Goal: Information Seeking & Learning: Learn about a topic

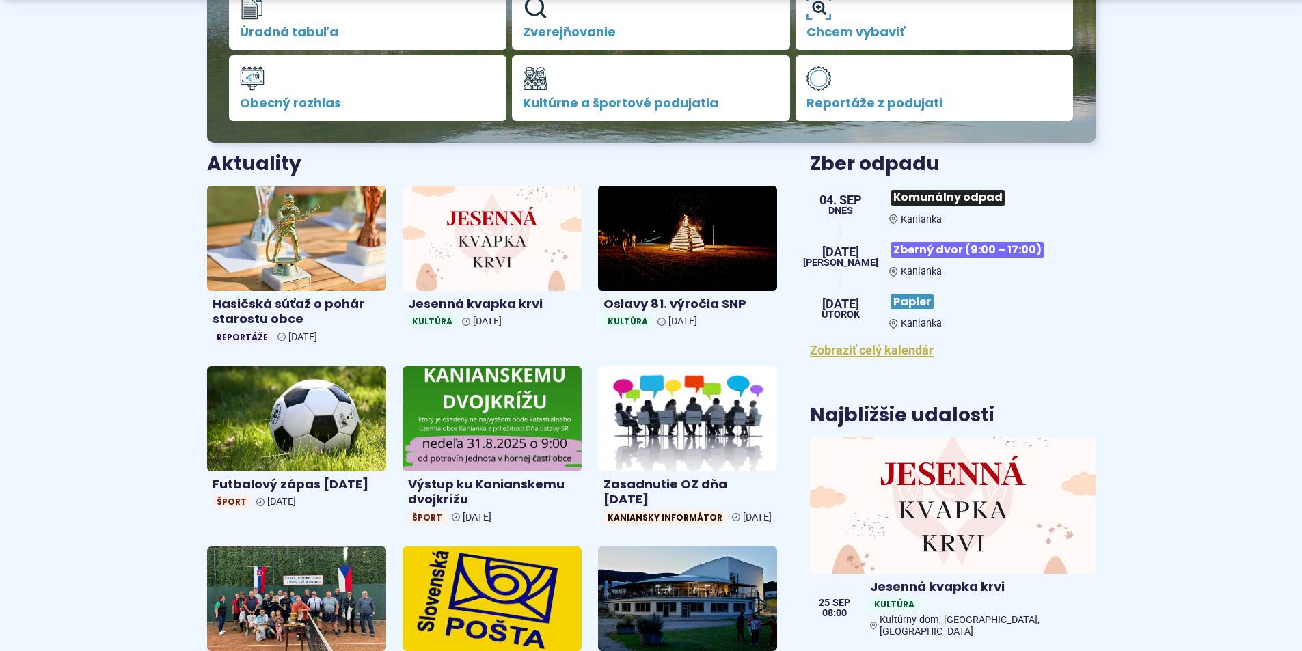
scroll to position [478, 0]
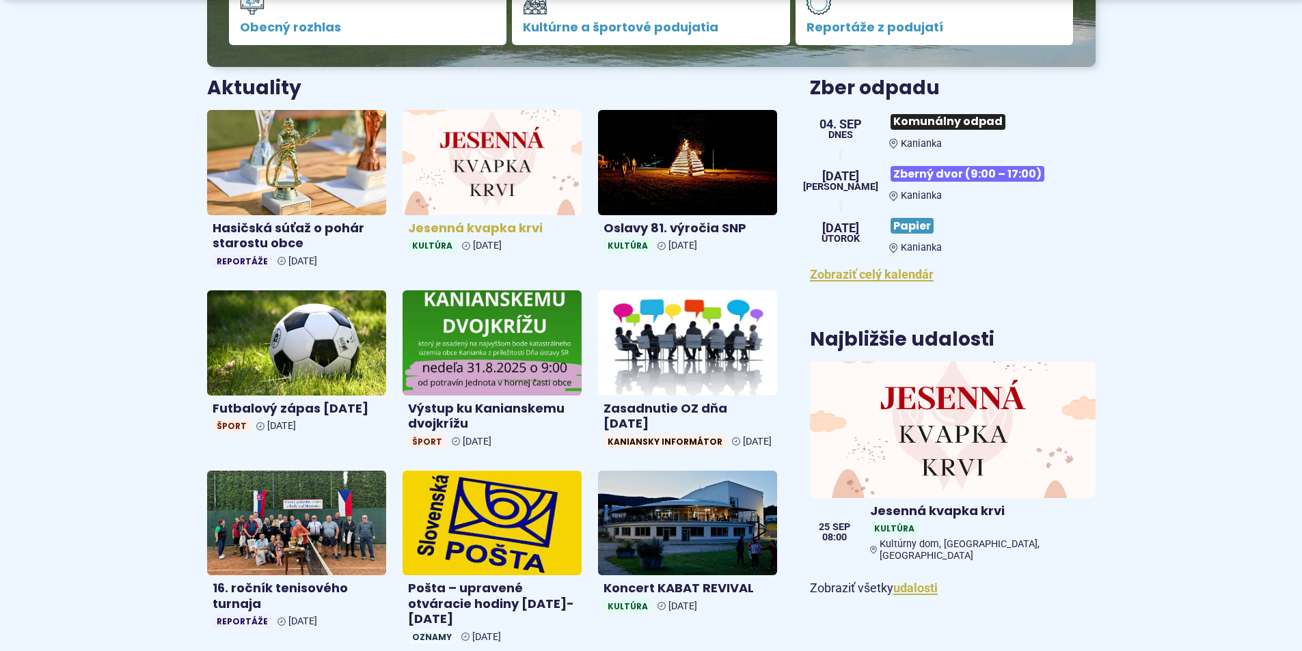
click at [476, 187] on img at bounding box center [492, 162] width 206 height 121
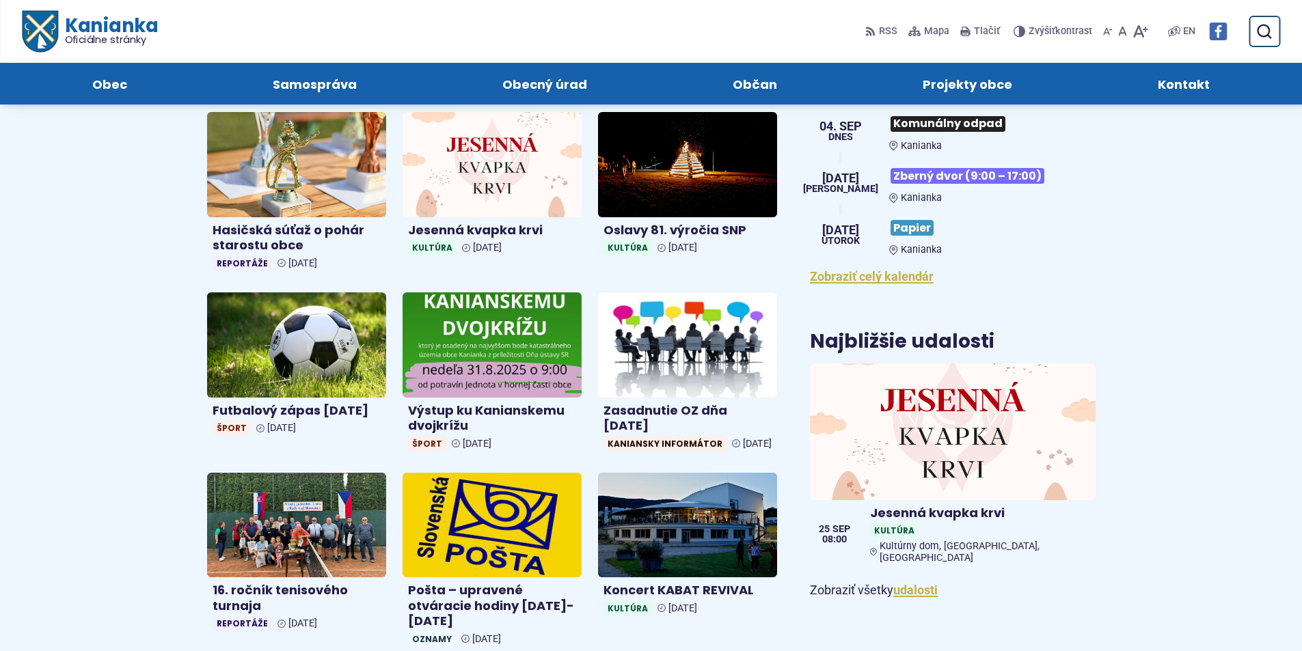
scroll to position [342, 0]
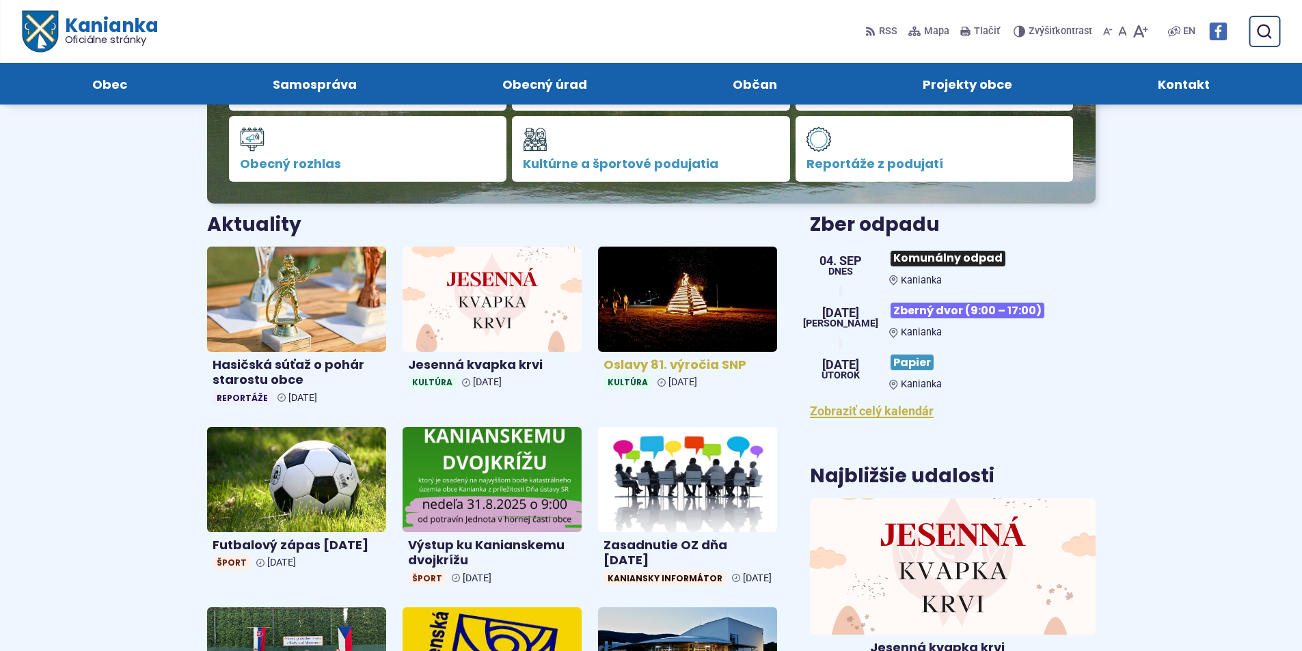
click at [709, 362] on h4 "Oslavy 81. výročia SNP" at bounding box center [687, 365] width 168 height 16
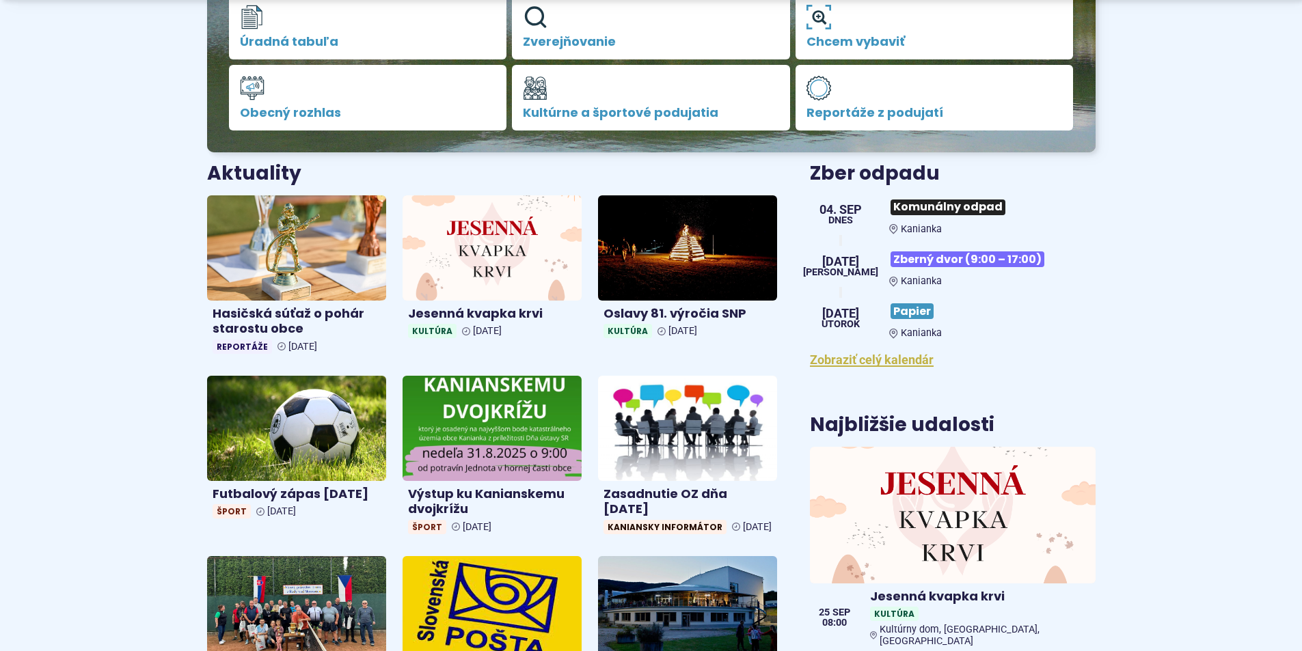
scroll to position [478, 0]
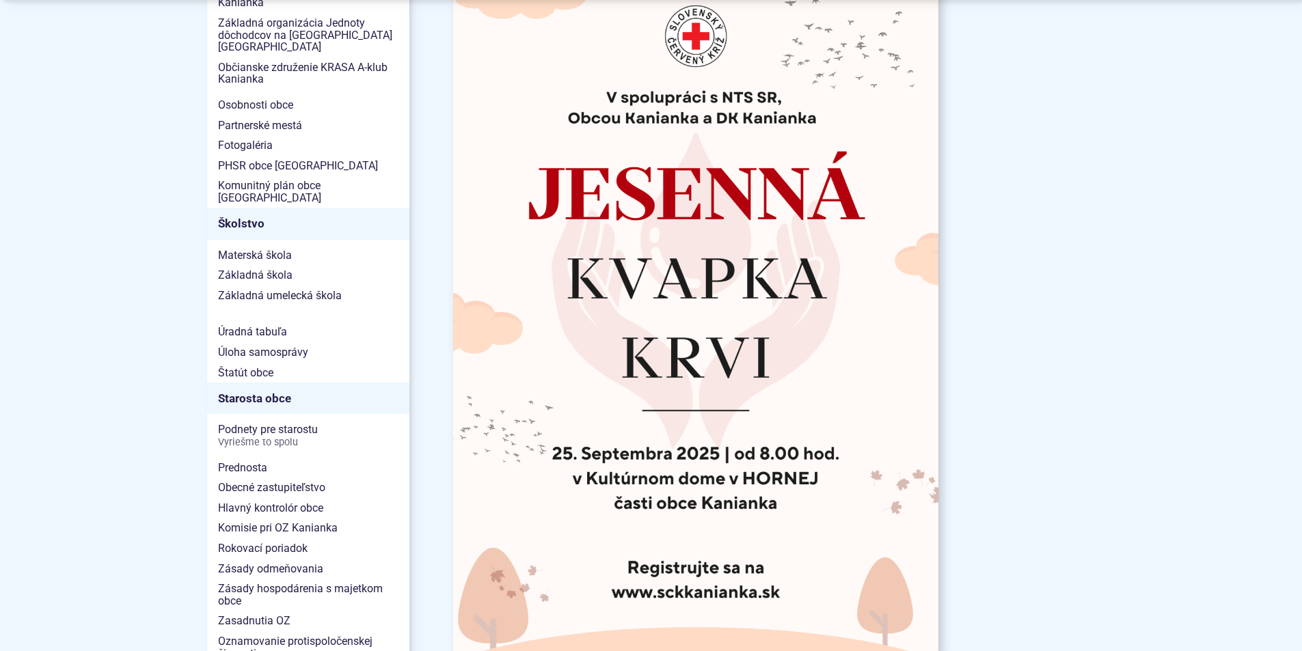
scroll to position [820, 0]
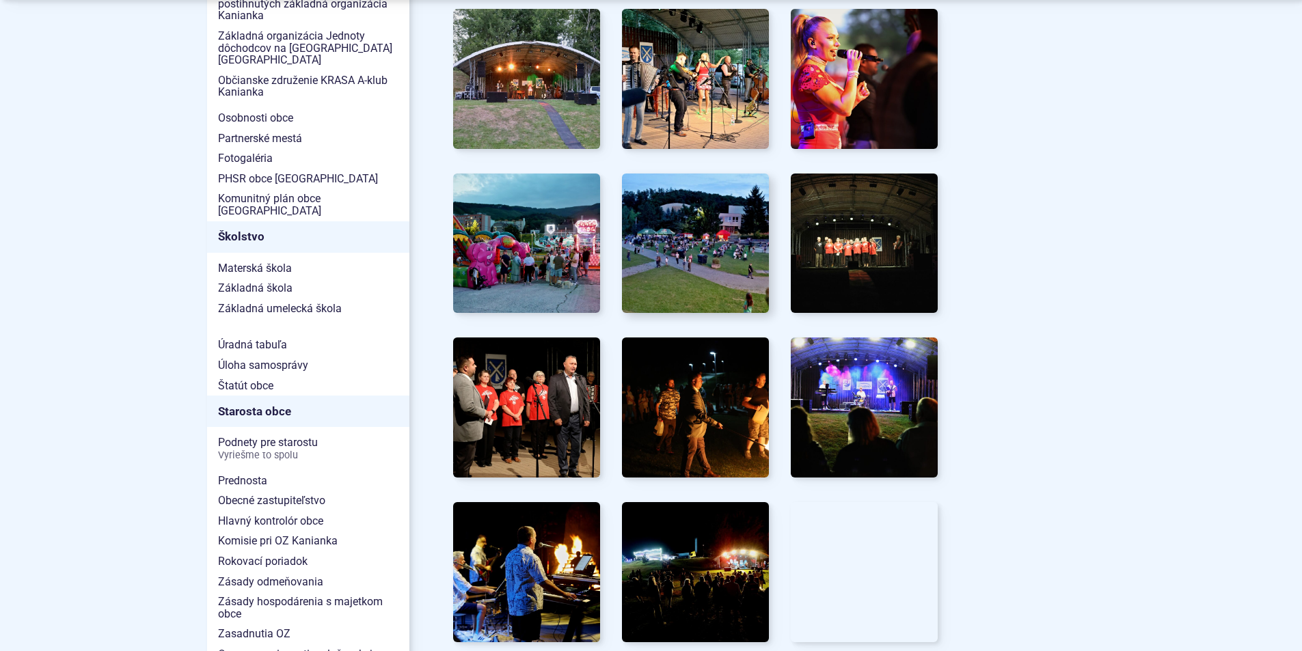
scroll to position [683, 0]
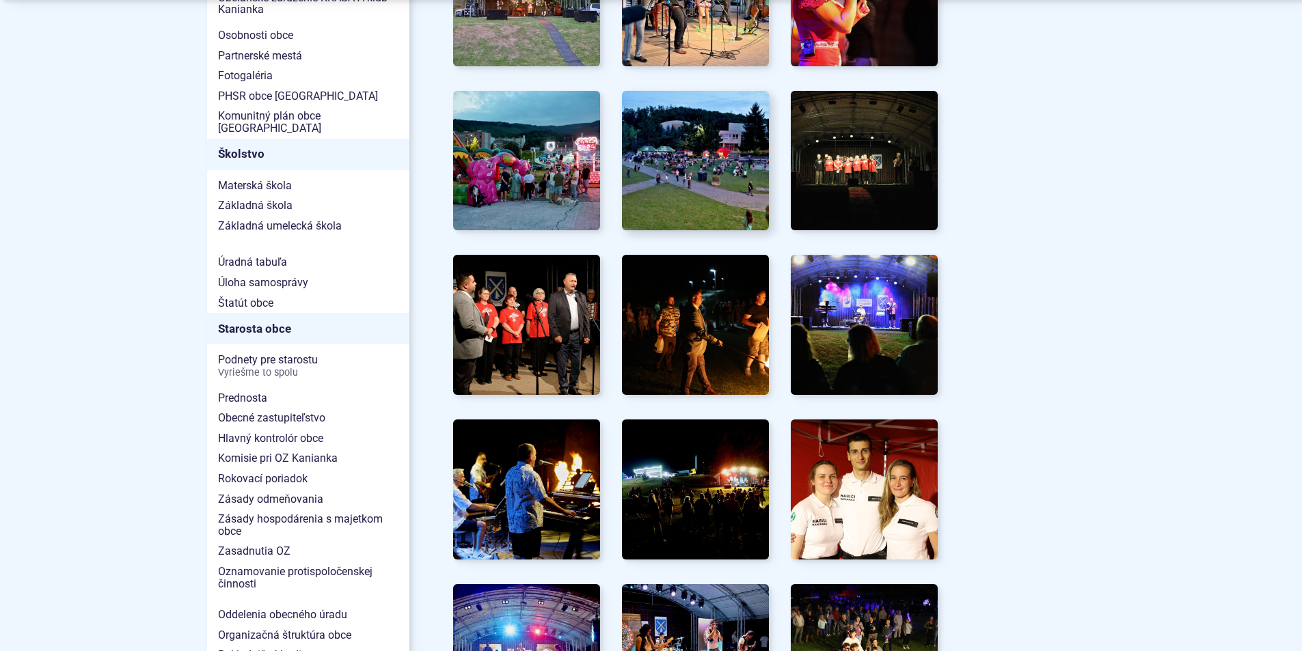
click at [718, 165] on img at bounding box center [695, 161] width 162 height 154
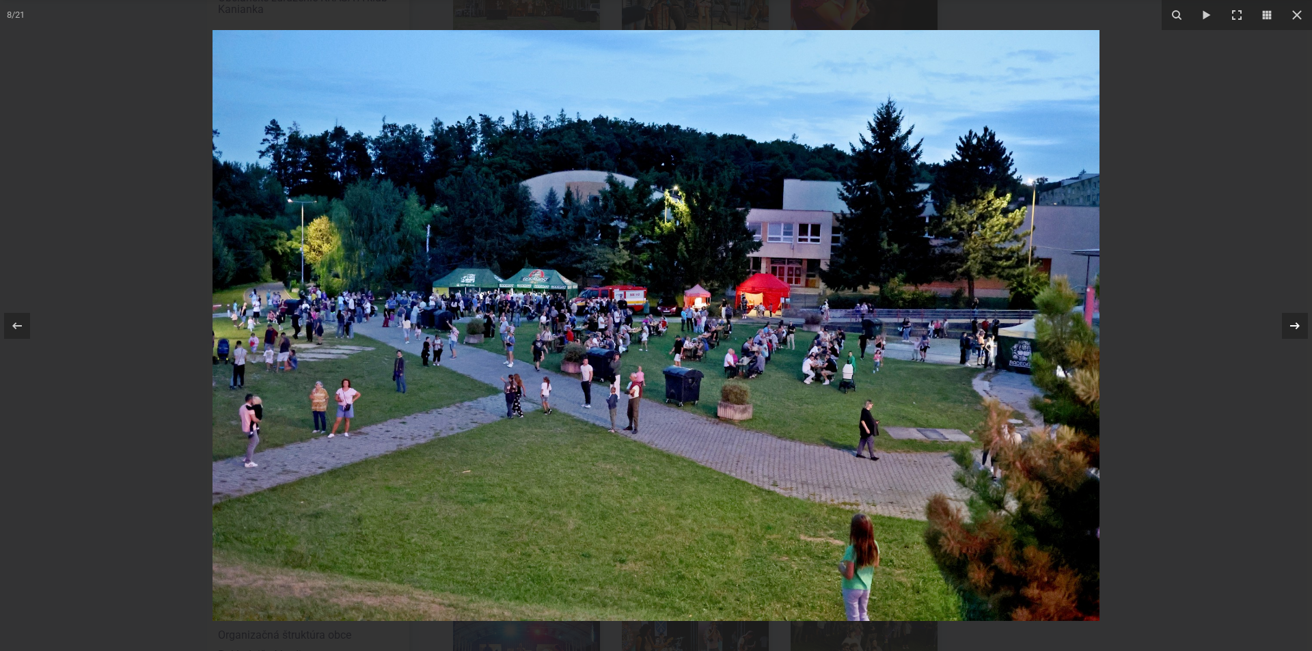
click at [1293, 327] on icon at bounding box center [1295, 326] width 16 height 16
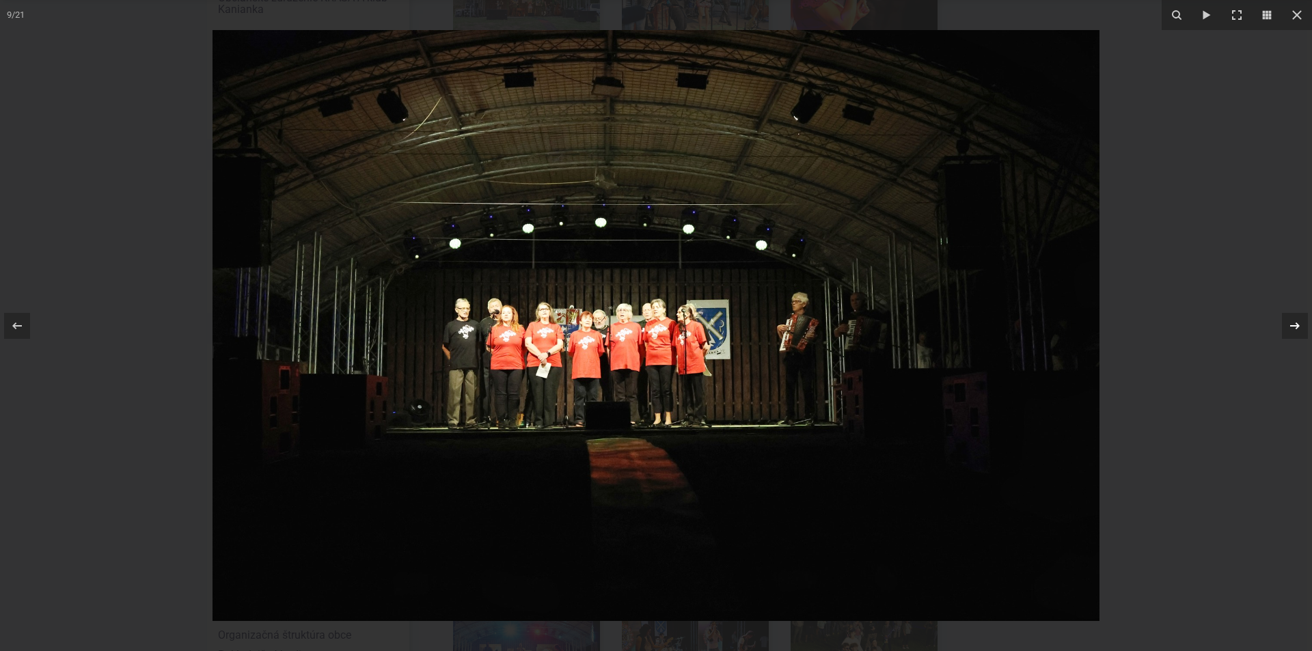
click at [1292, 327] on icon at bounding box center [1295, 326] width 16 height 16
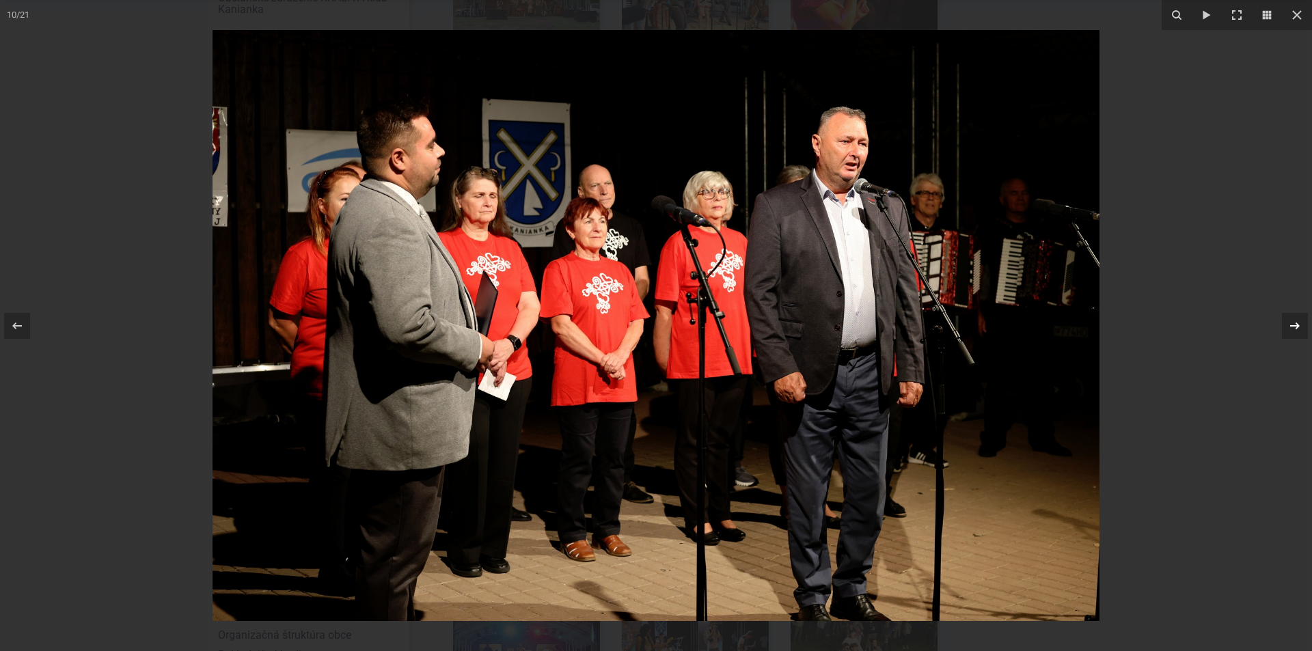
click at [1292, 327] on icon at bounding box center [1295, 326] width 16 height 16
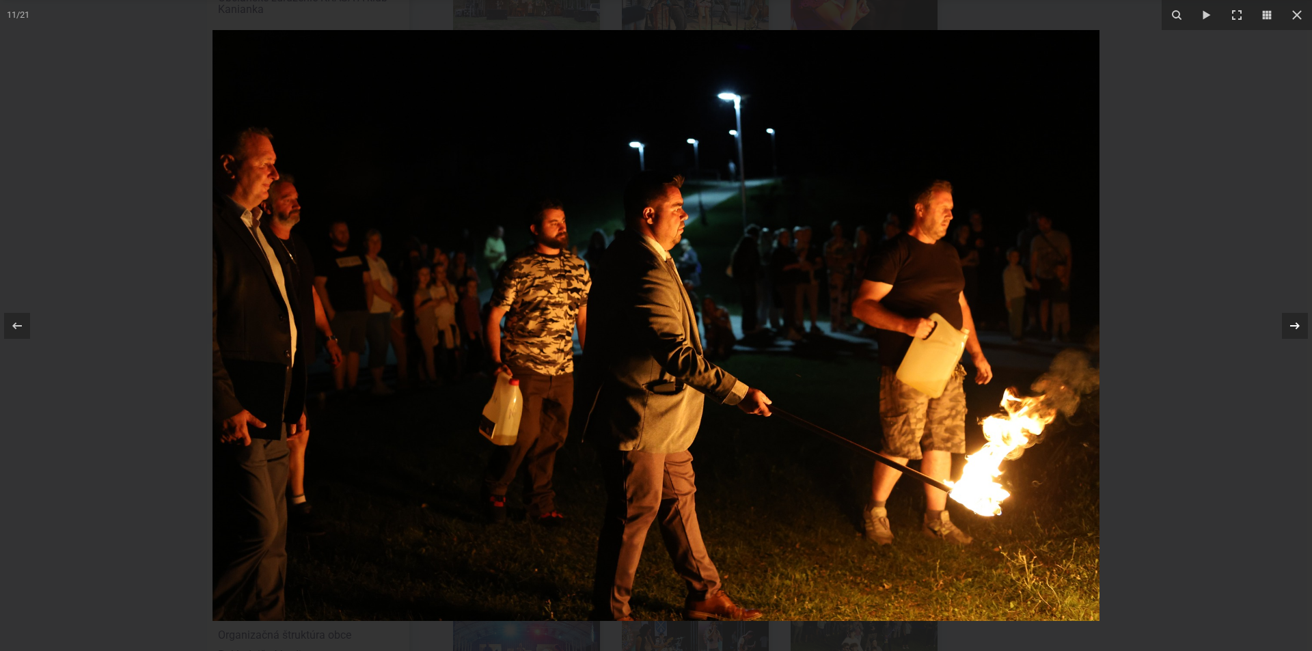
click at [1292, 327] on icon at bounding box center [1295, 326] width 16 height 16
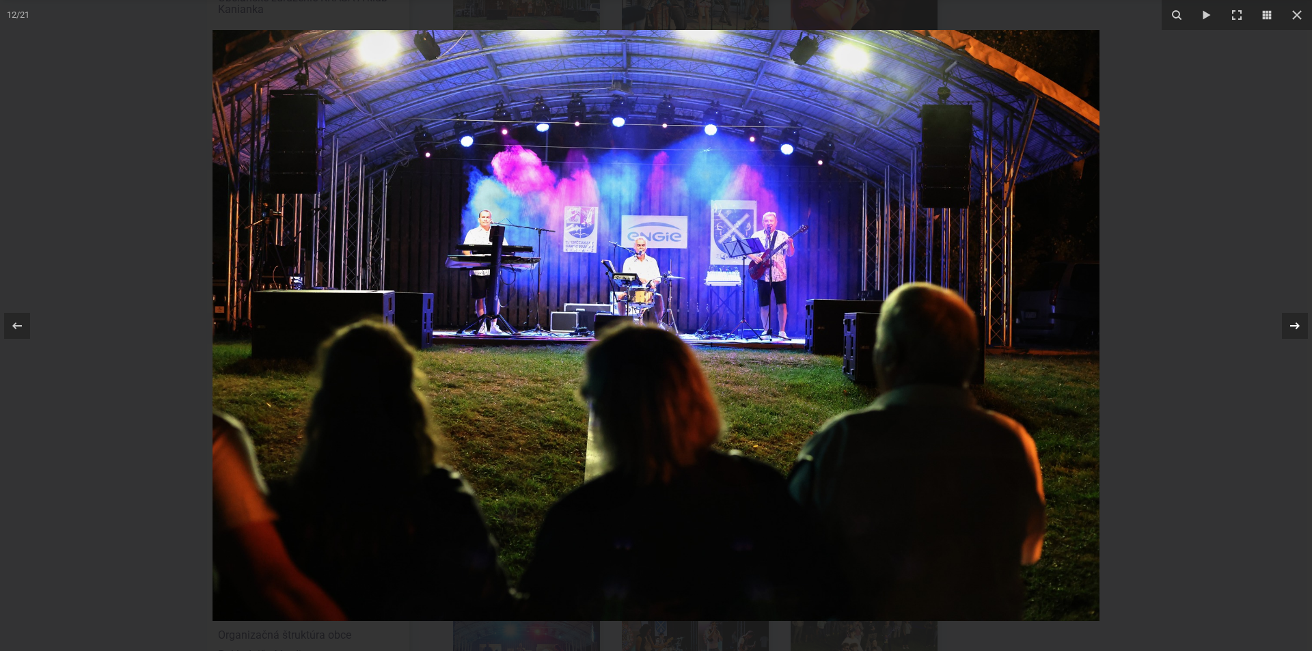
click at [1292, 327] on icon at bounding box center [1295, 326] width 16 height 16
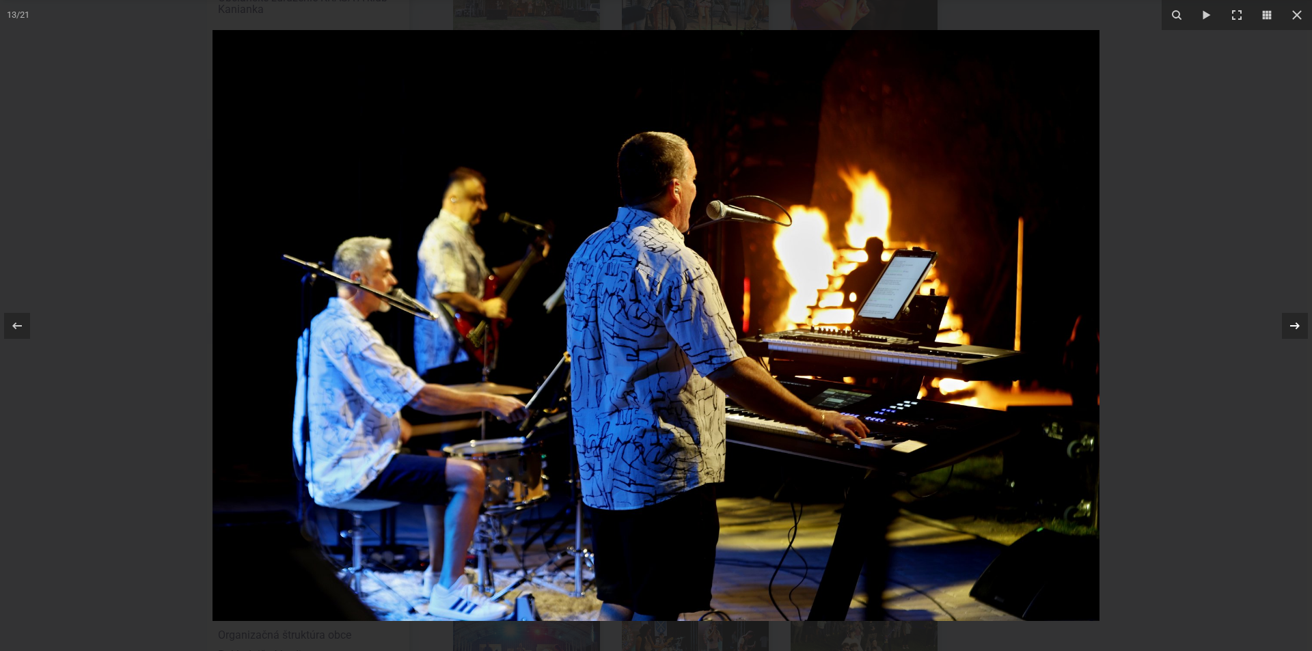
click at [1292, 327] on icon at bounding box center [1295, 326] width 16 height 16
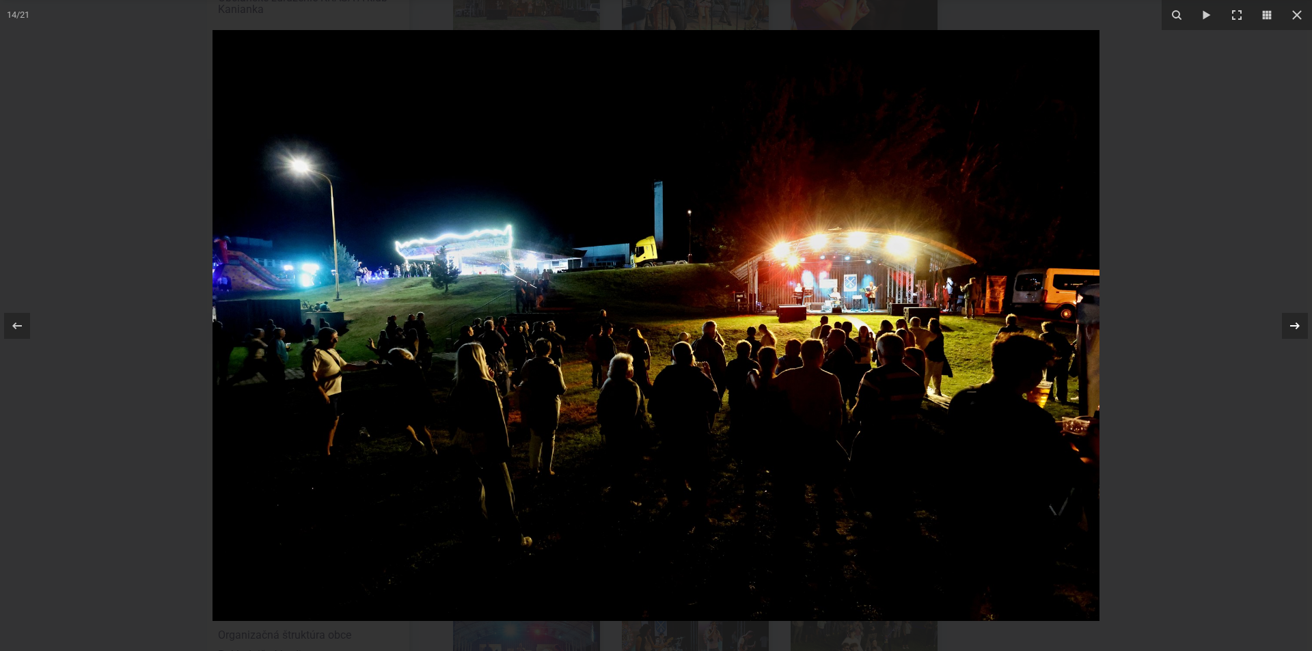
click at [1292, 327] on icon at bounding box center [1295, 326] width 16 height 16
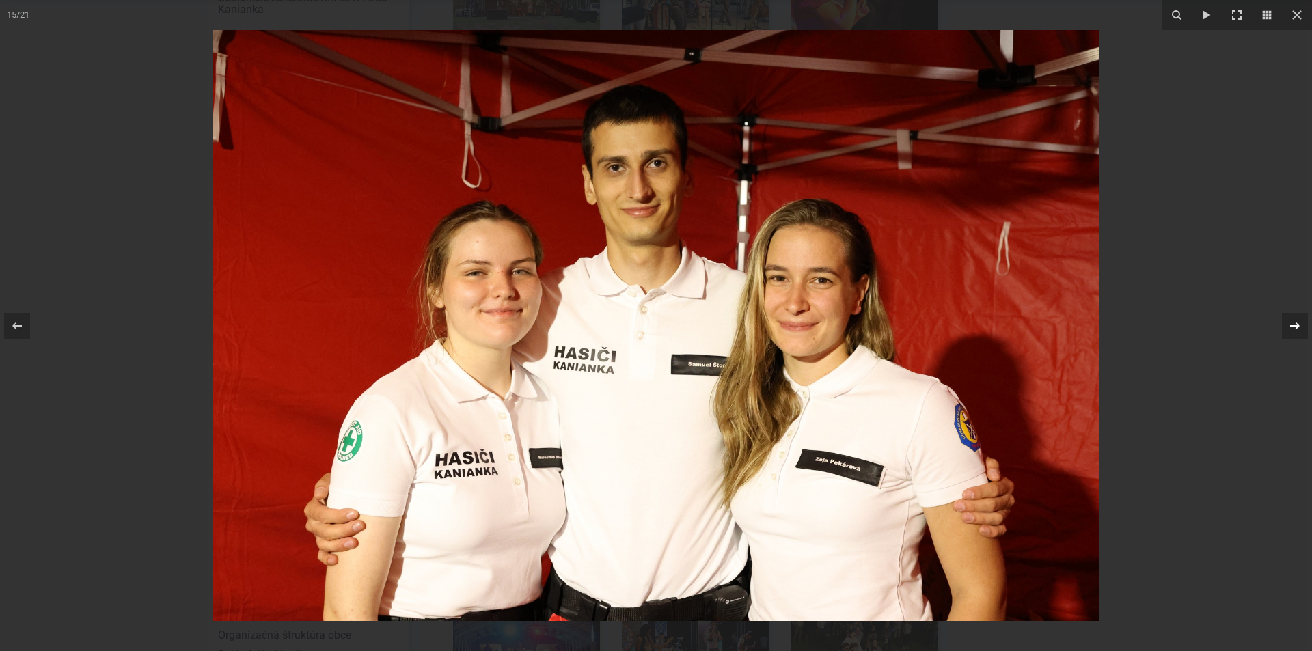
click at [1292, 327] on icon at bounding box center [1295, 326] width 16 height 16
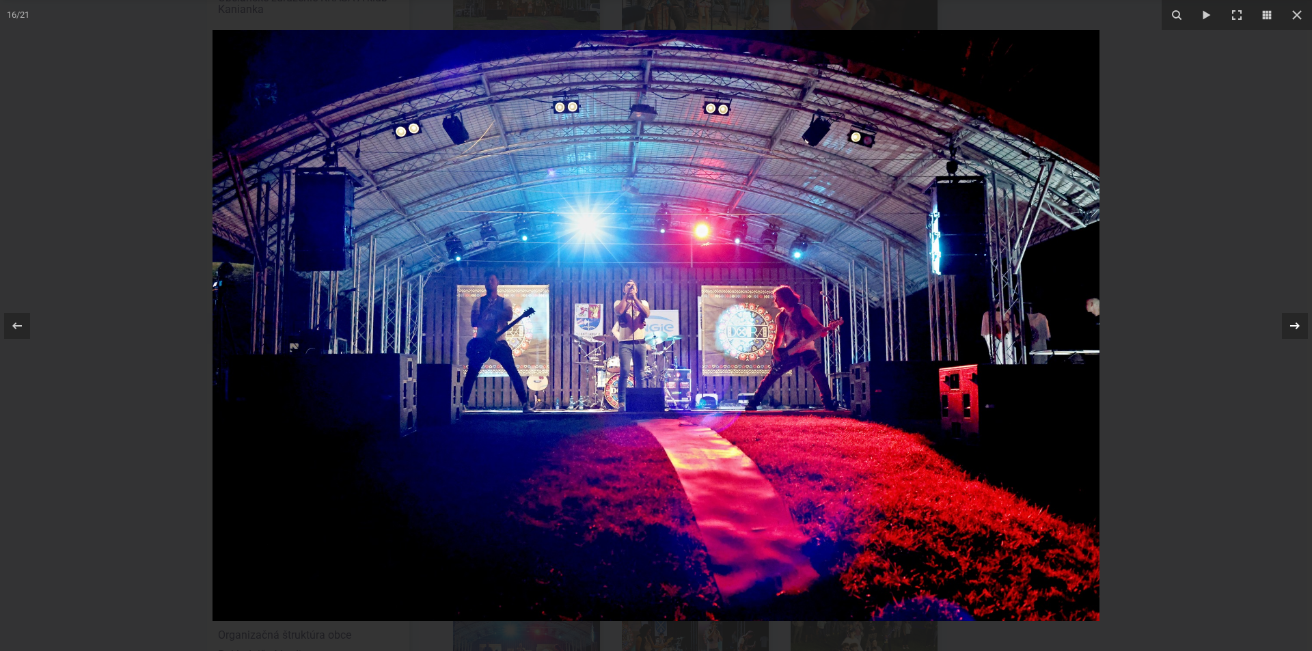
click at [1292, 327] on icon at bounding box center [1295, 326] width 16 height 16
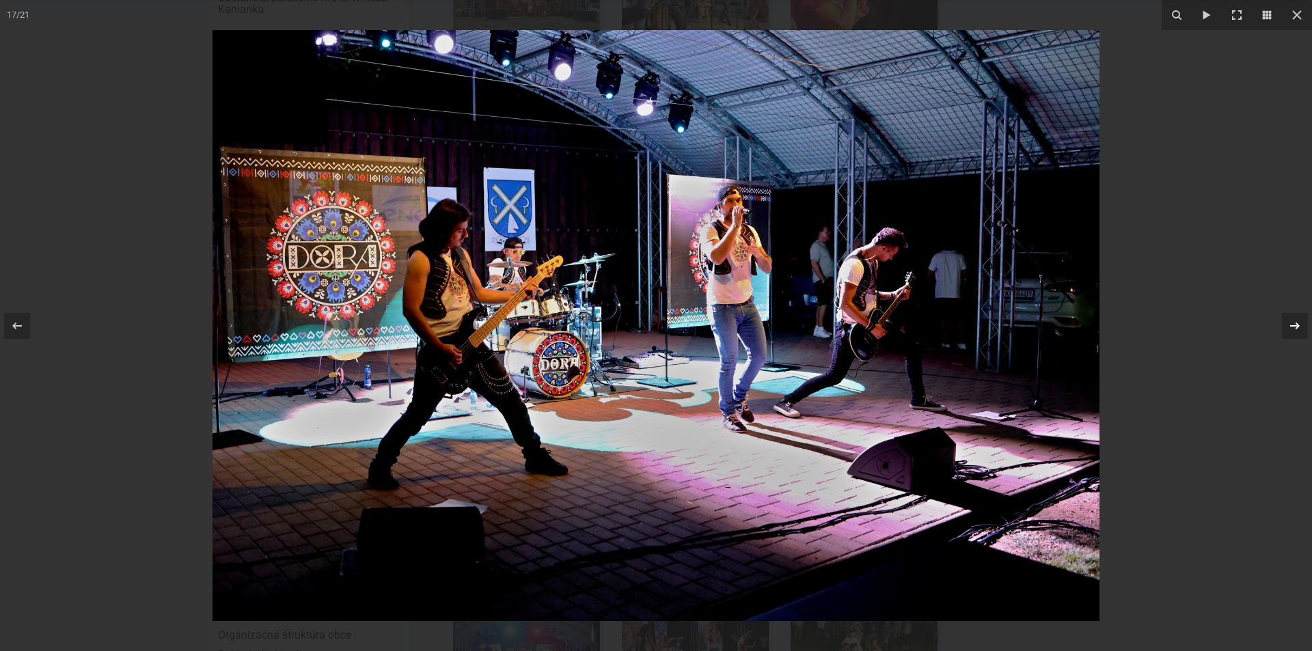
click at [1292, 327] on icon at bounding box center [1295, 326] width 16 height 16
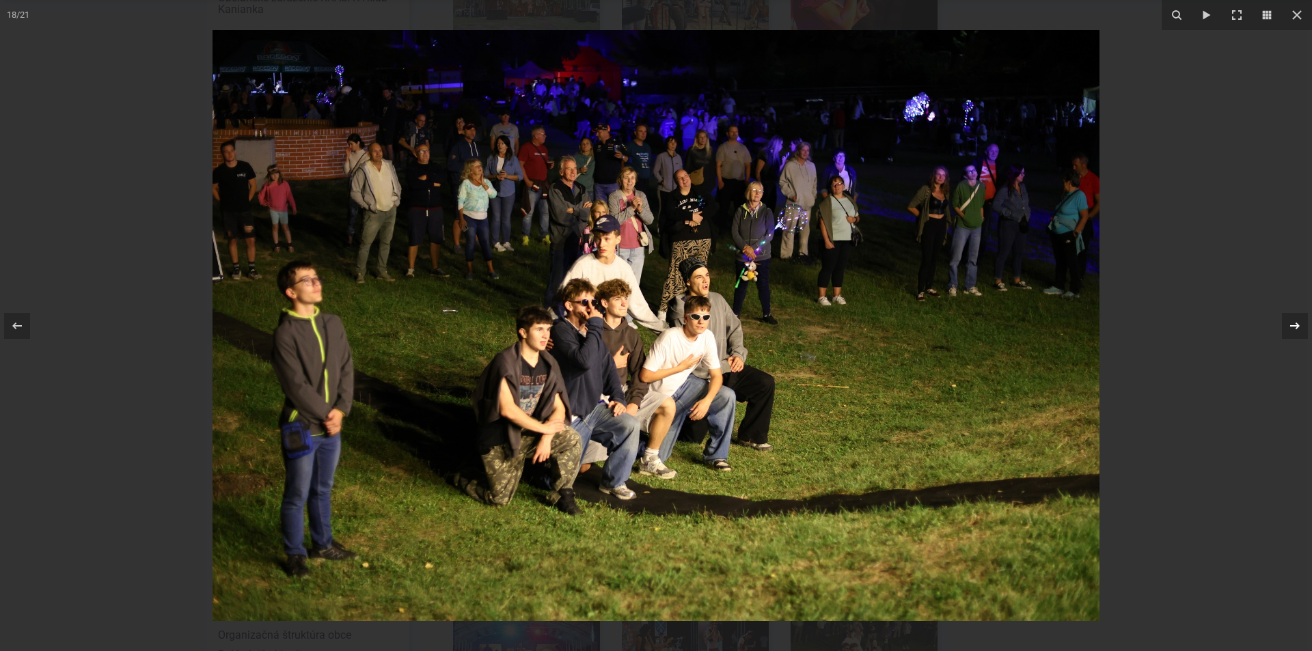
click at [1292, 327] on icon at bounding box center [1295, 326] width 16 height 16
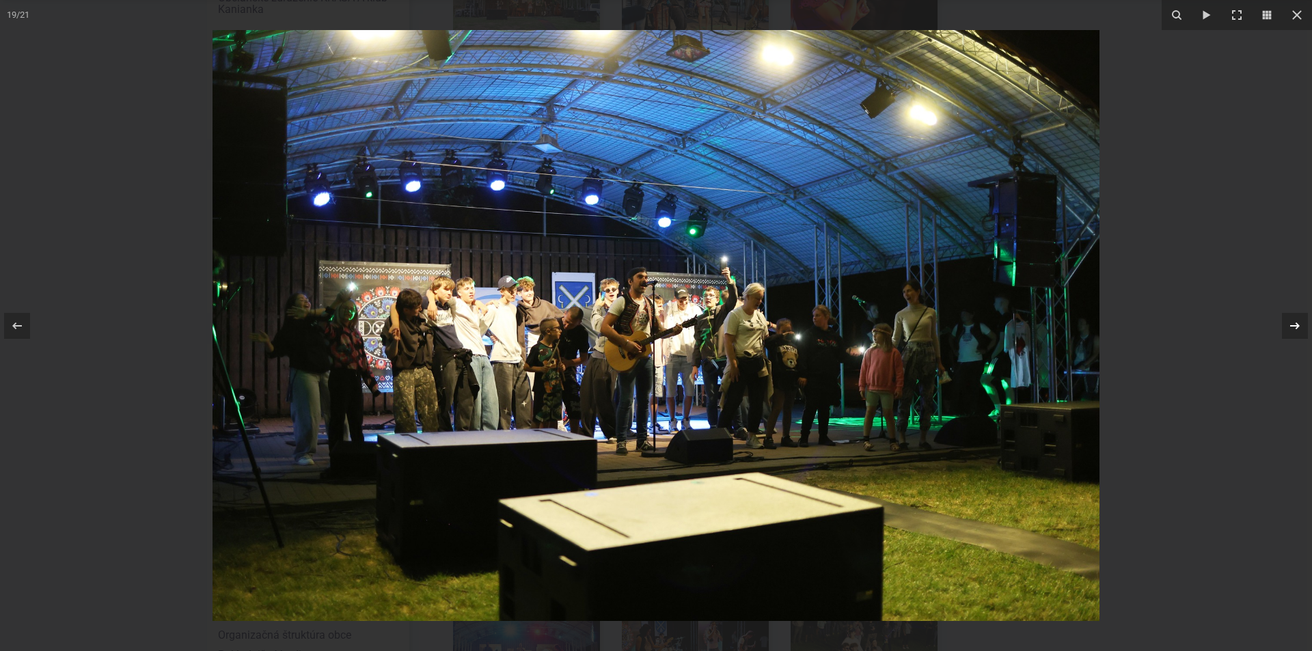
click at [1292, 327] on icon at bounding box center [1295, 326] width 16 height 16
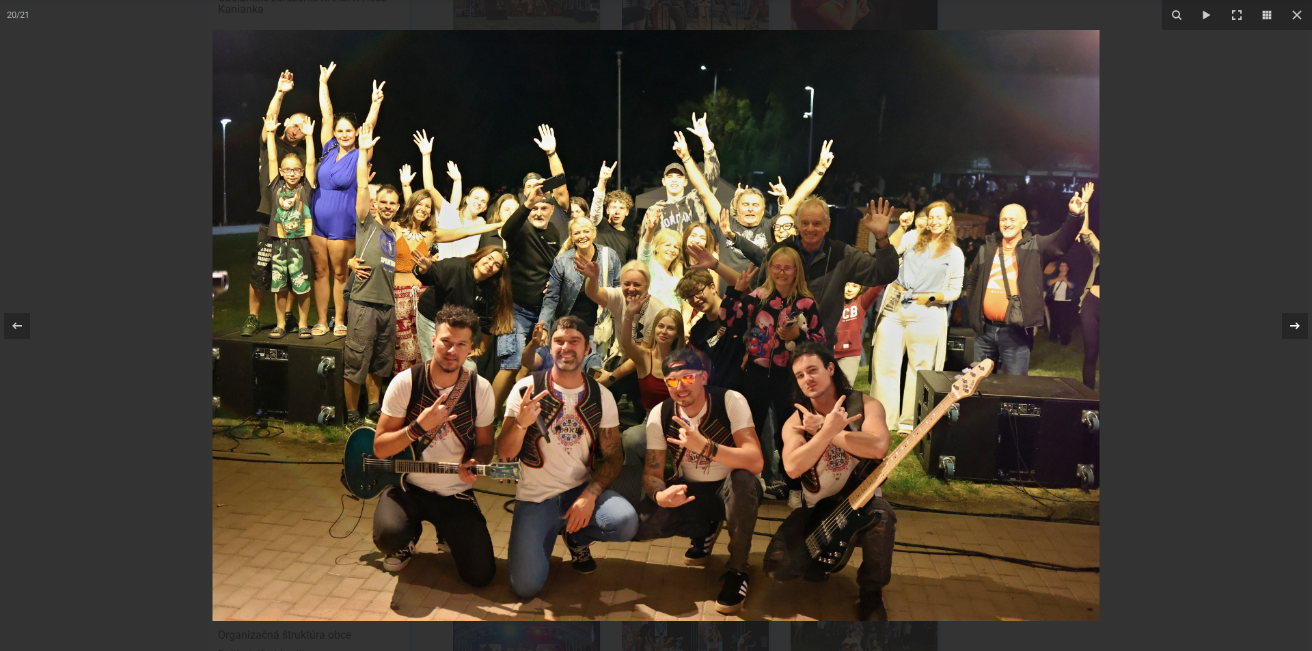
click at [1292, 327] on icon at bounding box center [1295, 326] width 16 height 16
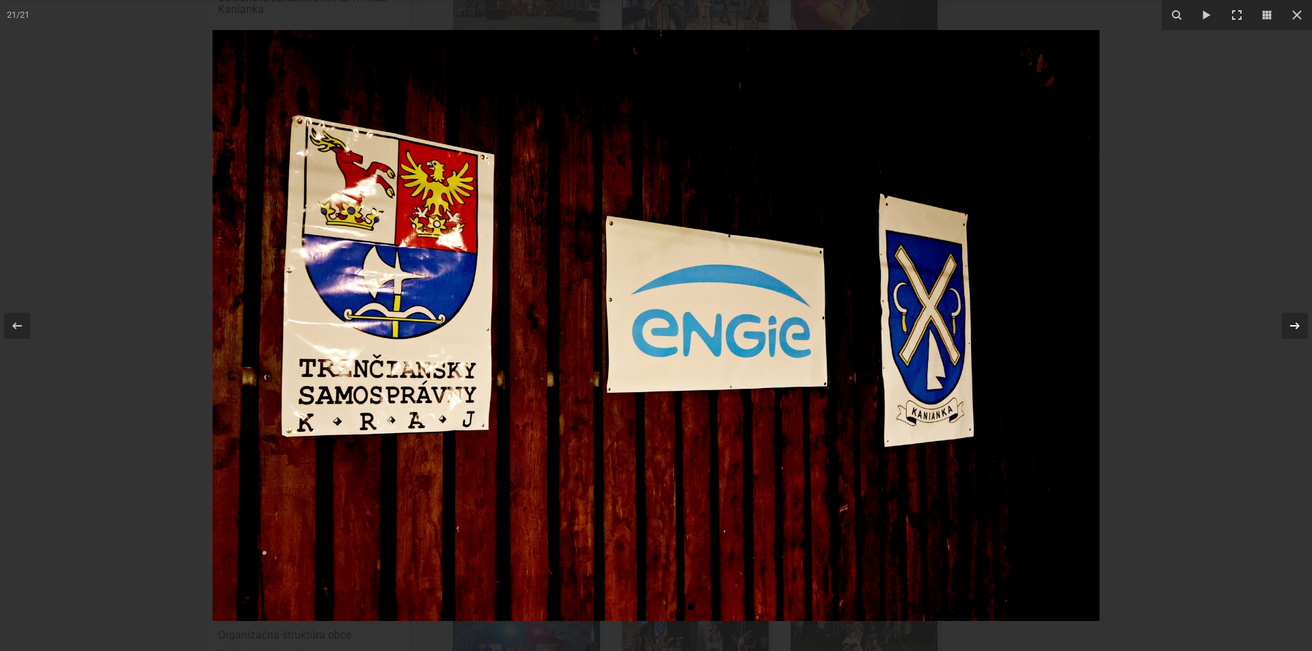
click at [1292, 327] on icon at bounding box center [1295, 326] width 16 height 16
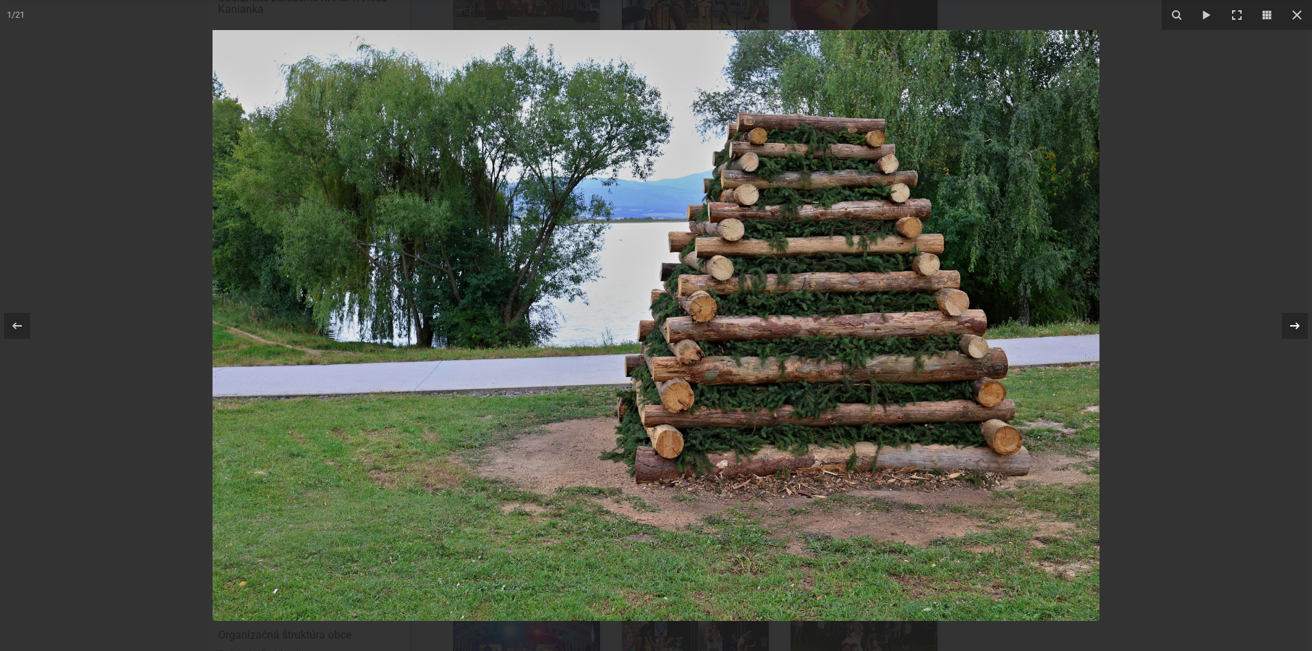
click at [1292, 327] on icon at bounding box center [1295, 326] width 16 height 16
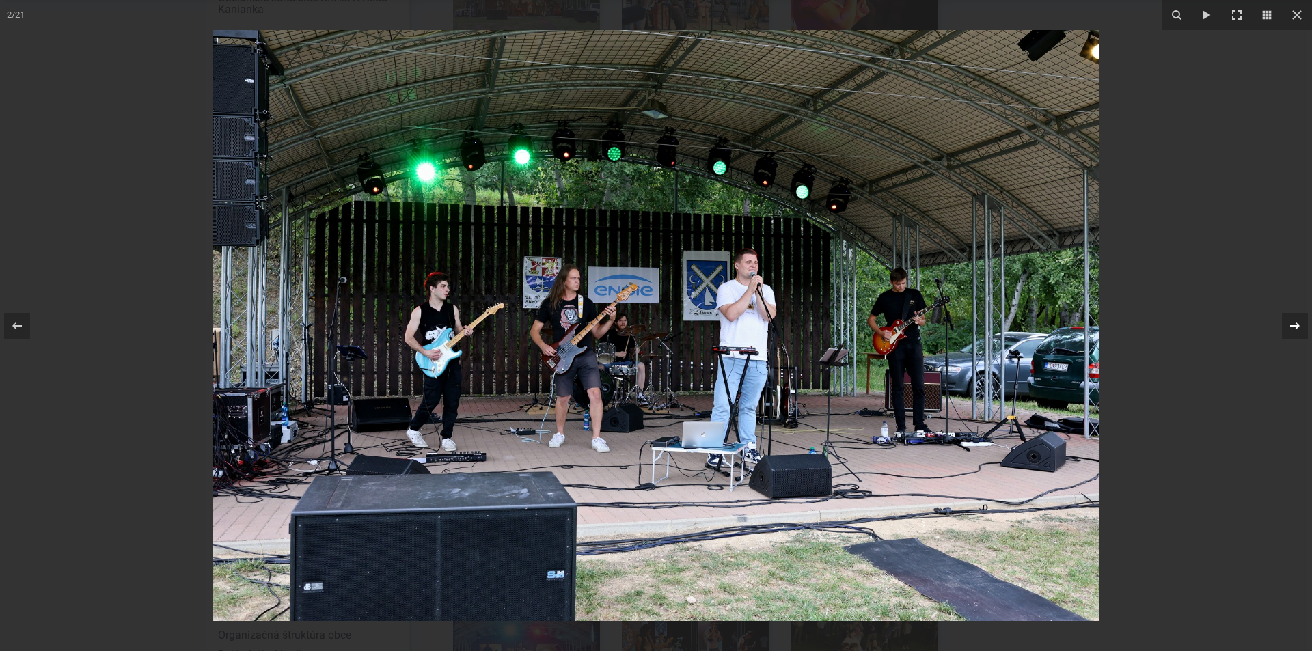
click at [1292, 327] on icon at bounding box center [1295, 326] width 16 height 16
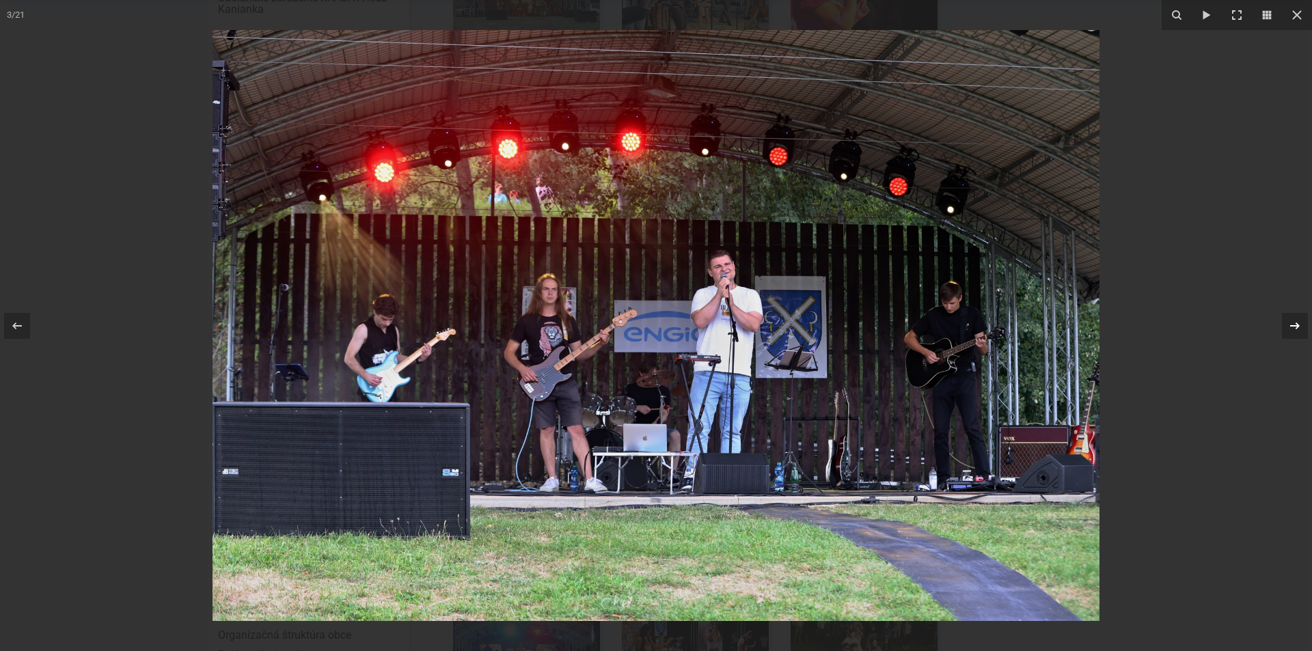
click at [1292, 327] on icon at bounding box center [1295, 326] width 16 height 16
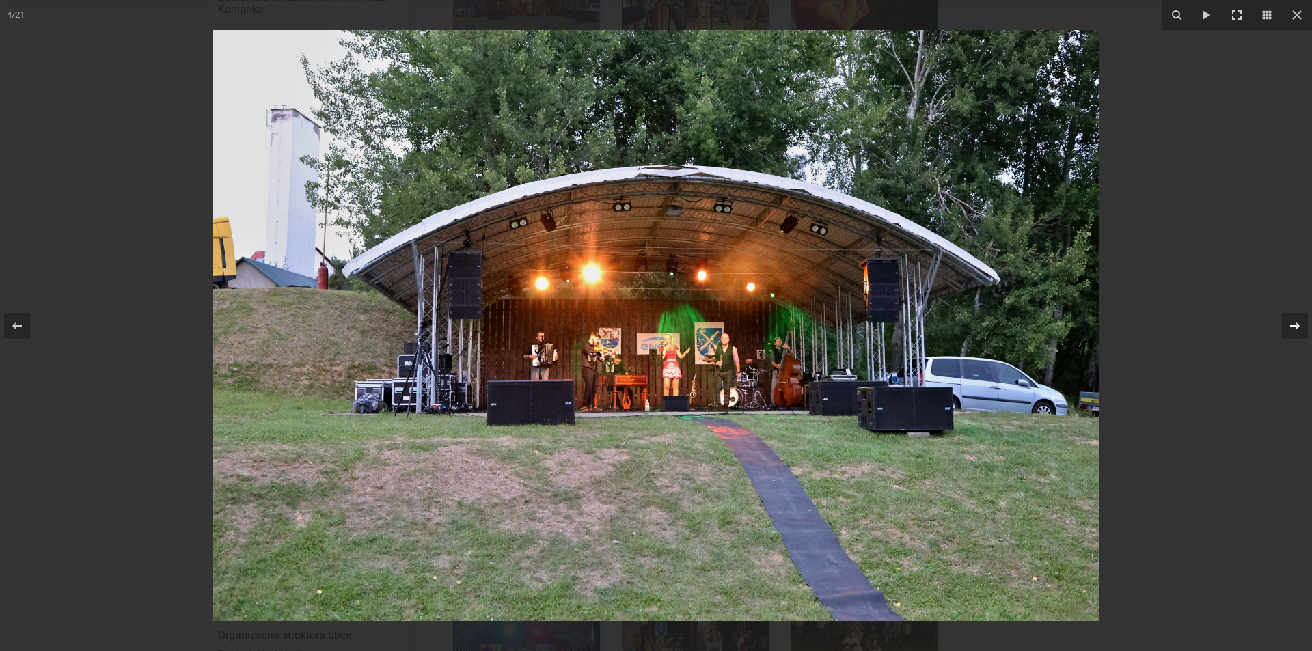
click at [1292, 327] on icon at bounding box center [1295, 326] width 16 height 16
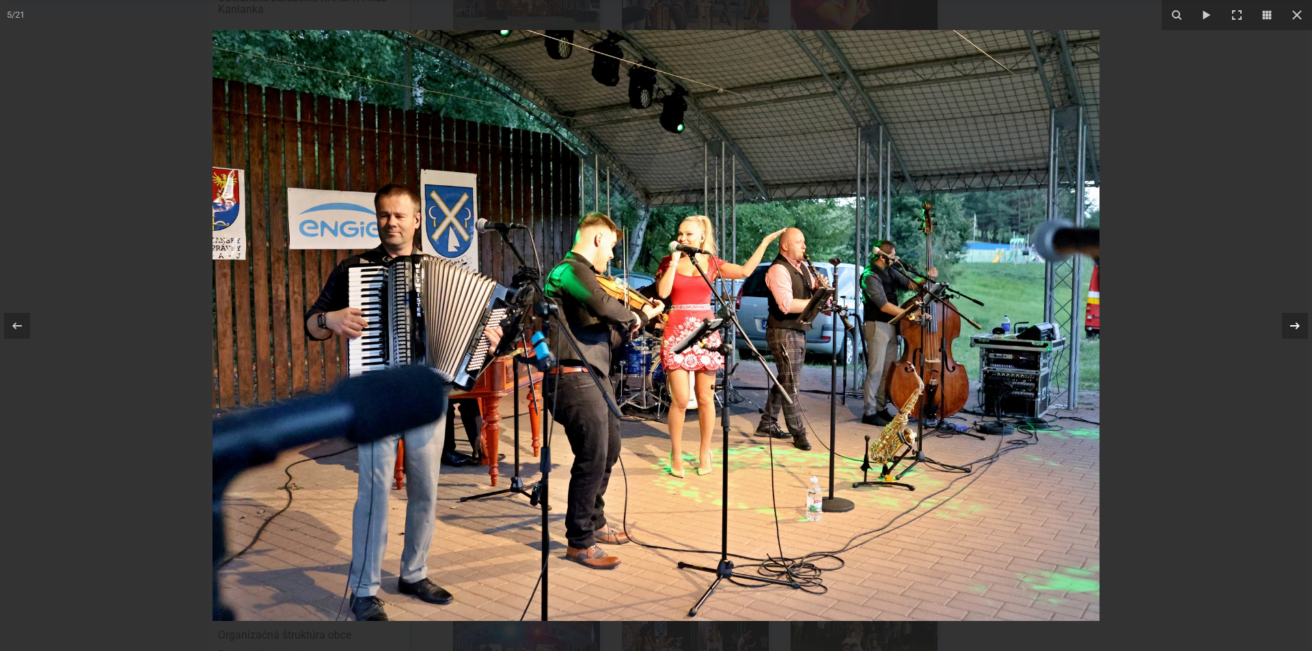
click at [1292, 327] on icon at bounding box center [1295, 326] width 16 height 16
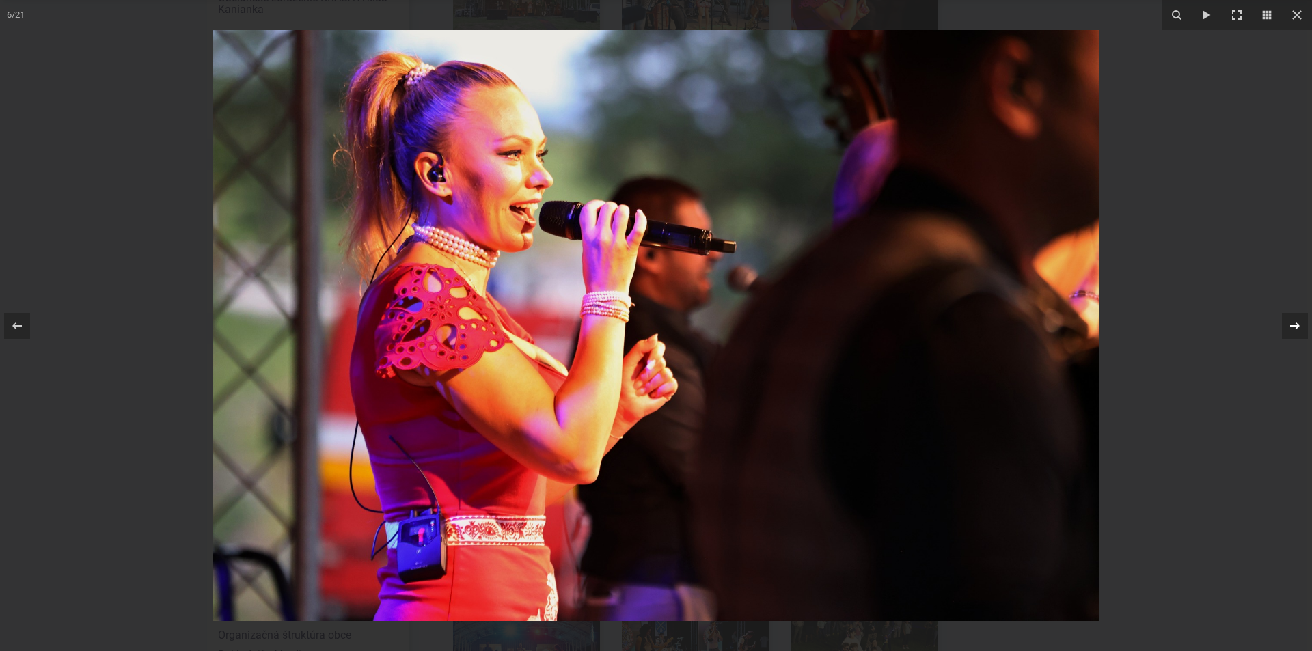
click at [1294, 327] on icon at bounding box center [1295, 326] width 16 height 16
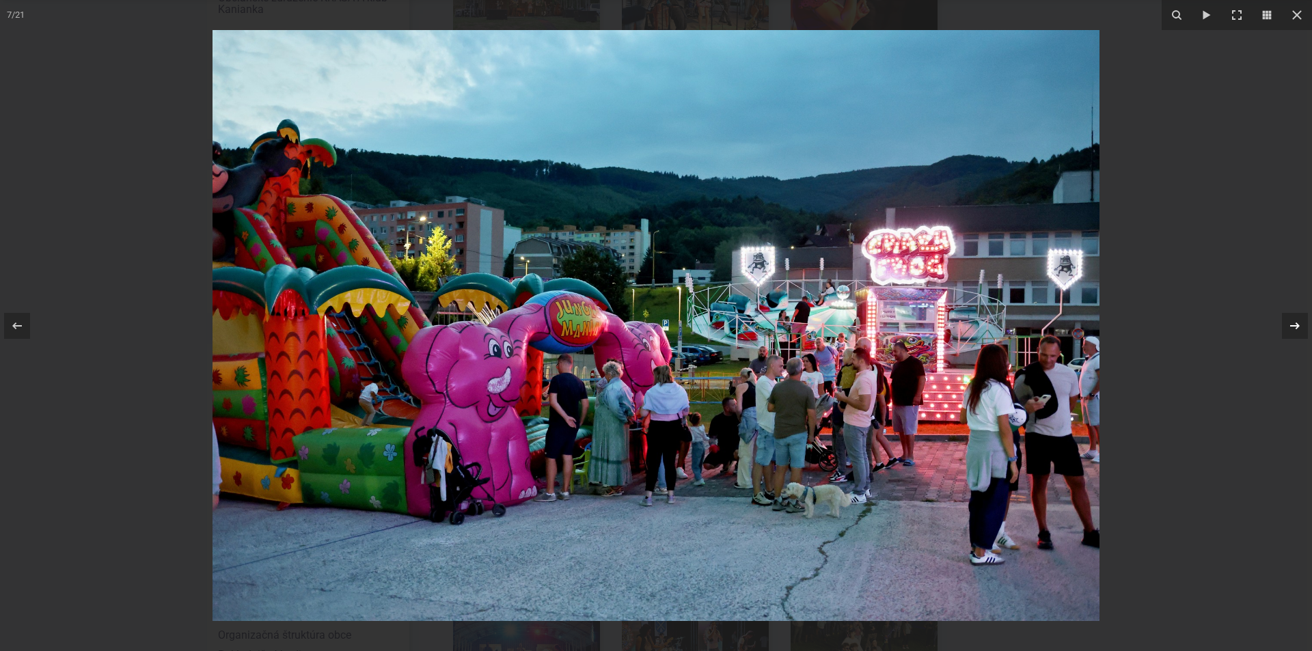
click at [1294, 326] on icon at bounding box center [1295, 325] width 10 height 7
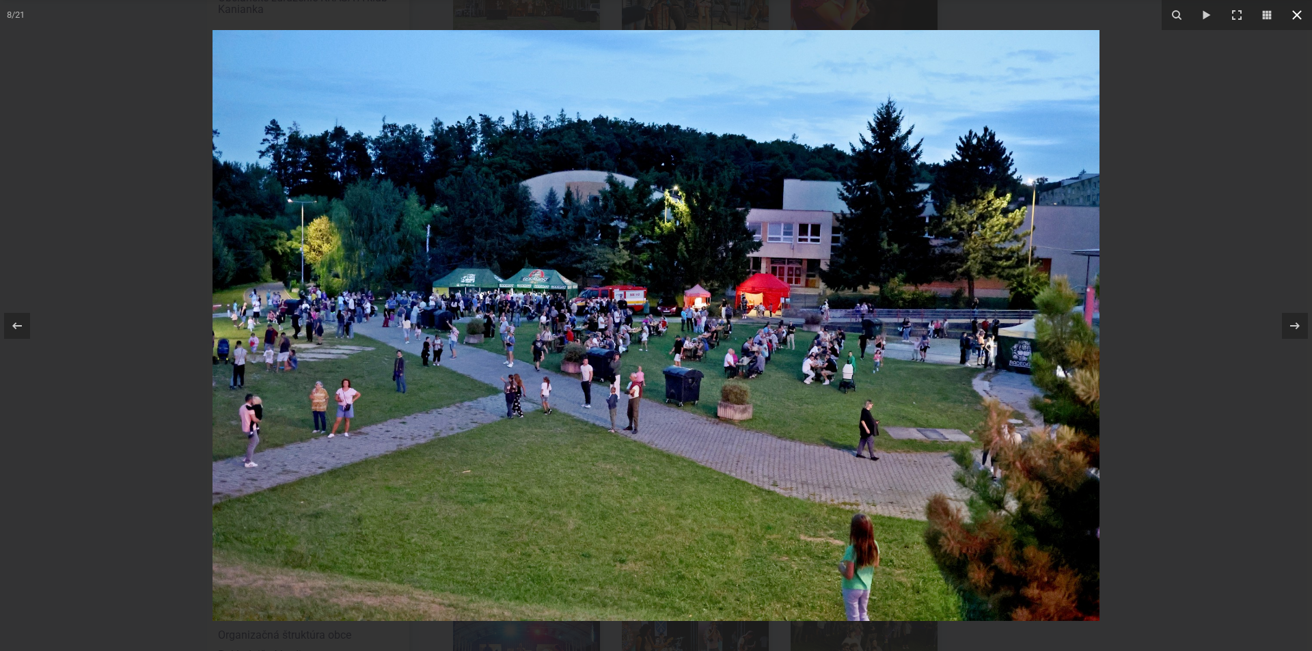
click at [1300, 13] on icon at bounding box center [1297, 15] width 10 height 10
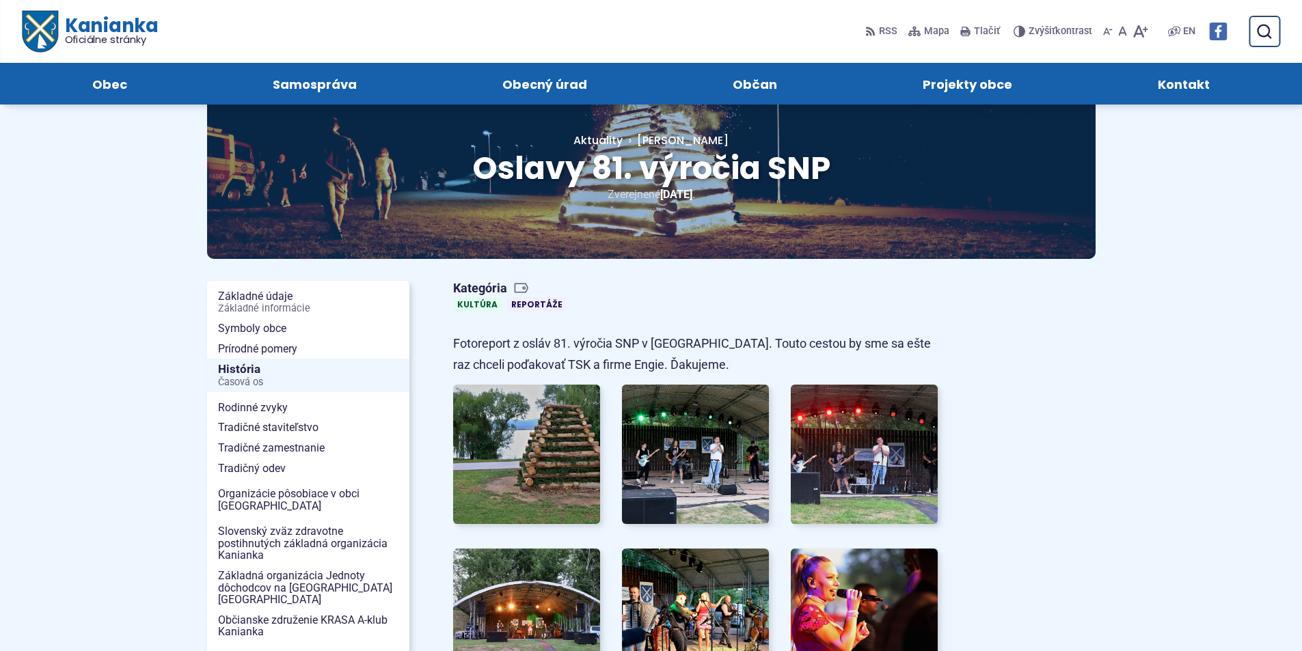
scroll to position [0, 0]
